Goal: Check status: Check status

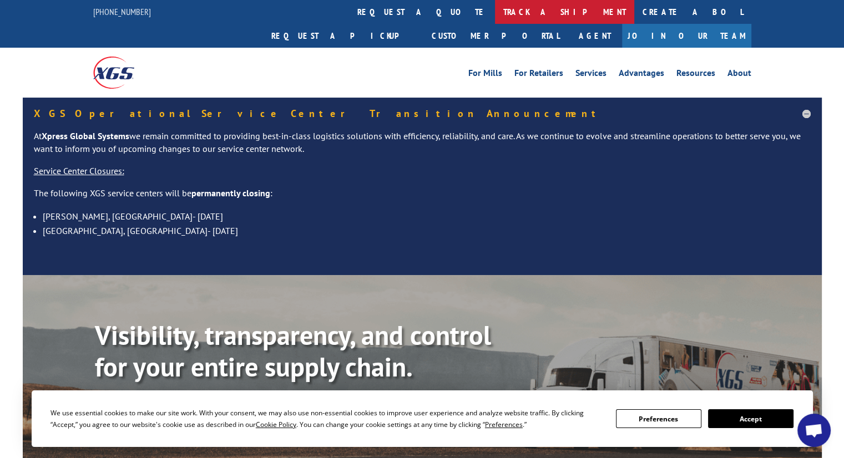
drag, startPoint x: 0, startPoint y: 0, endPoint x: 382, endPoint y: 14, distance: 382.0
click at [495, 14] on link "track a shipment" at bounding box center [564, 12] width 139 height 24
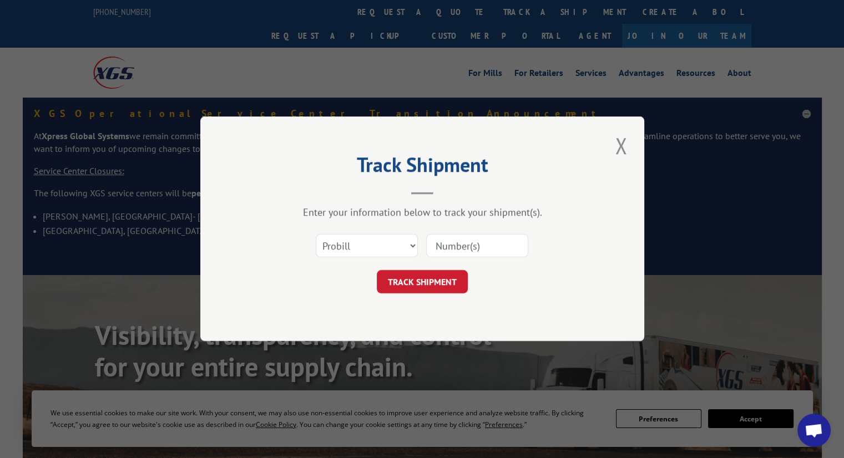
click at [350, 258] on div "Select category... Probill BOL PO" at bounding box center [422, 246] width 333 height 37
click at [351, 245] on select "Select category... Probill BOL PO" at bounding box center [367, 246] width 102 height 23
select select "po"
click at [316, 235] on select "Select category... Probill BOL PO" at bounding box center [367, 246] width 102 height 23
drag, startPoint x: 470, startPoint y: 251, endPoint x: 444, endPoint y: 264, distance: 29.3
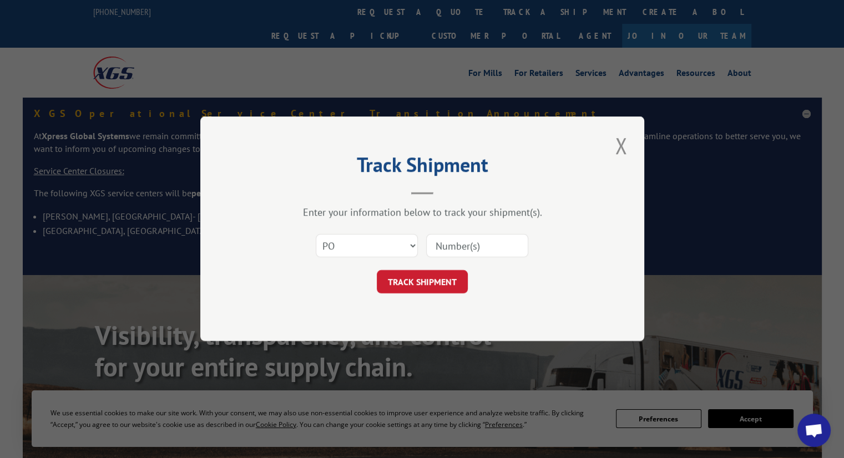
click at [470, 251] on input at bounding box center [477, 246] width 102 height 23
paste input "295917955"
type input "295917955"
click at [428, 273] on button "TRACK SHIPMENT" at bounding box center [422, 282] width 91 height 23
